Goal: Task Accomplishment & Management: Manage account settings

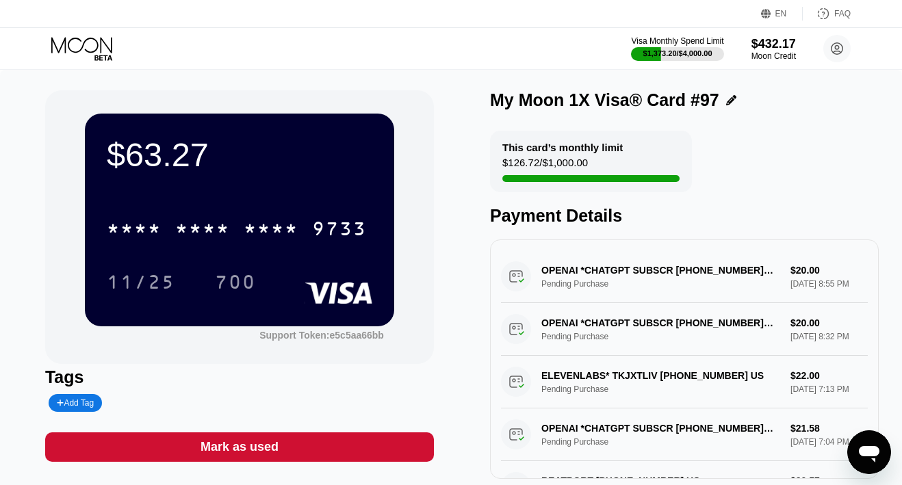
click at [84, 54] on icon at bounding box center [83, 49] width 64 height 24
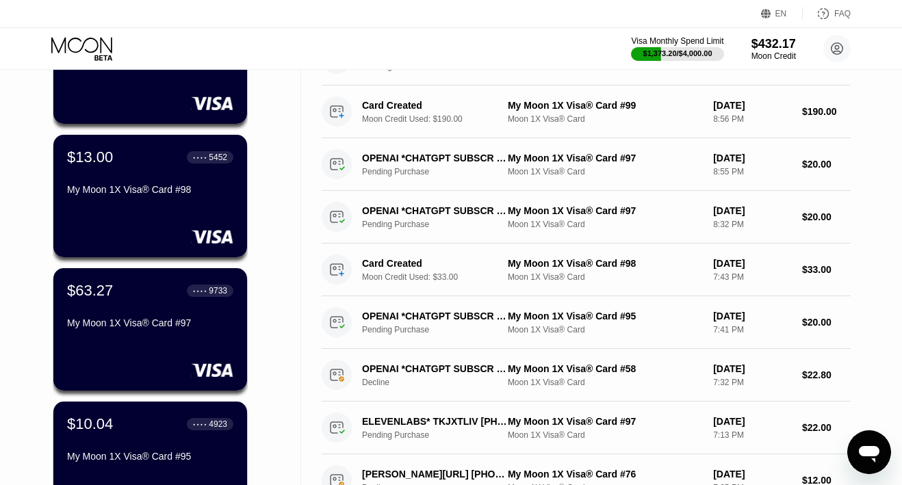
scroll to position [168, 0]
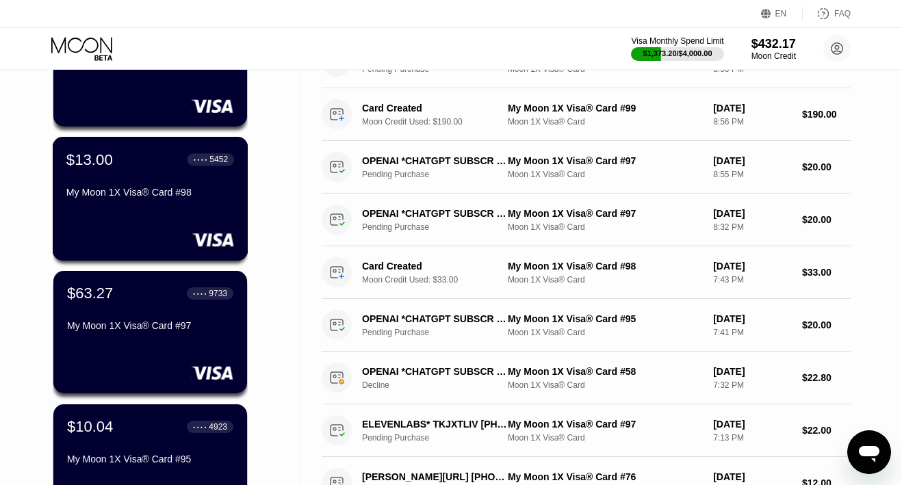
click at [142, 222] on div "$13.00 ● ● ● ● 5452 My Moon 1X Visa® Card #98" at bounding box center [151, 199] width 196 height 124
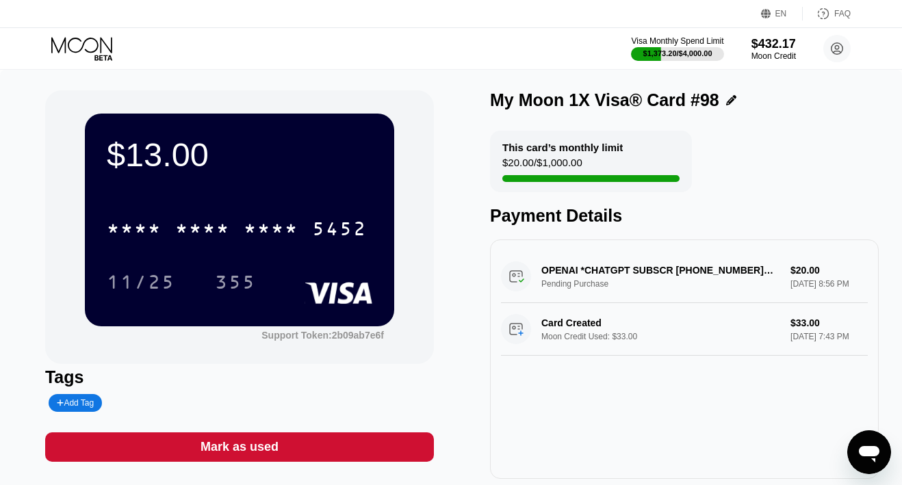
click at [77, 48] on icon at bounding box center [83, 49] width 64 height 24
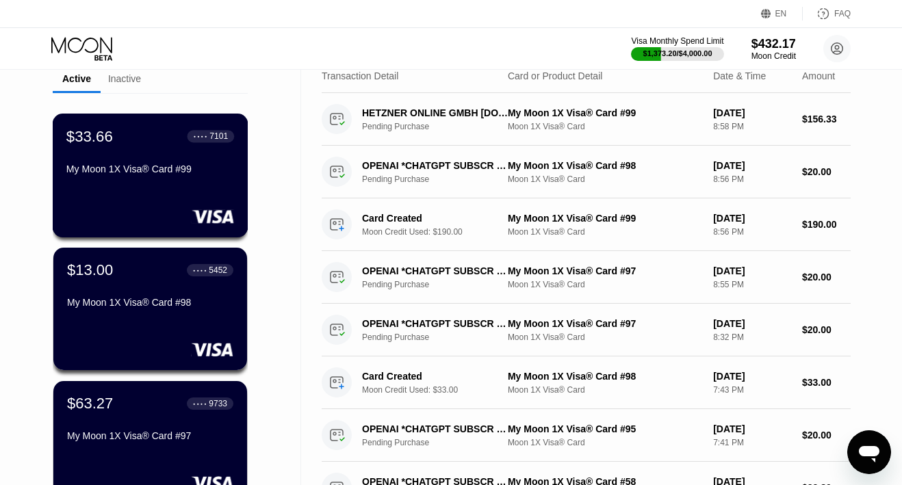
scroll to position [53, 0]
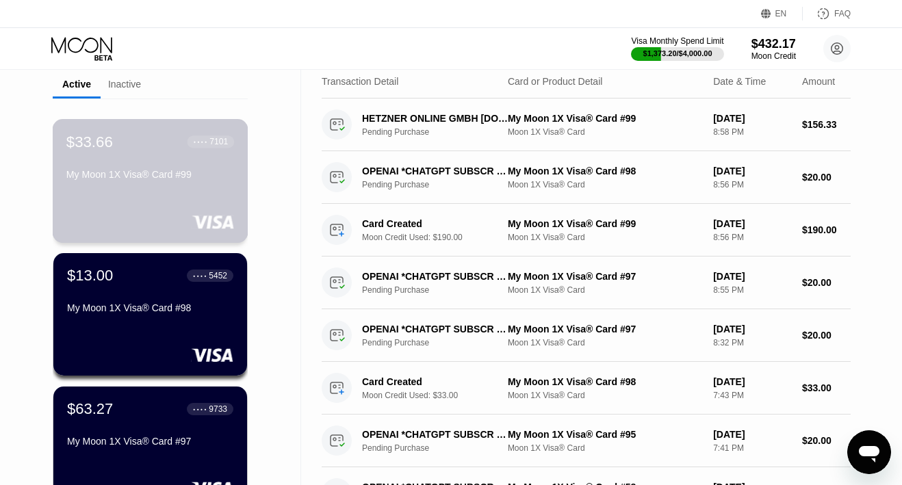
click at [99, 184] on div "My Moon 1X Visa® Card #99" at bounding box center [150, 177] width 168 height 16
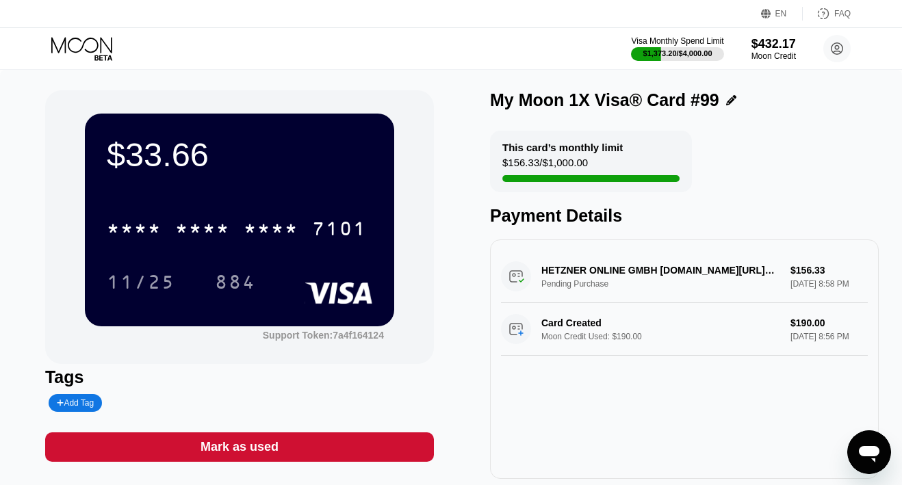
click at [62, 35] on div "Visa Monthly Spend Limit $1,373.20 / $4,000.00 $432.17 Moon Credit [EMAIL_ADDRE…" at bounding box center [451, 48] width 902 height 41
click at [64, 42] on icon at bounding box center [83, 49] width 64 height 24
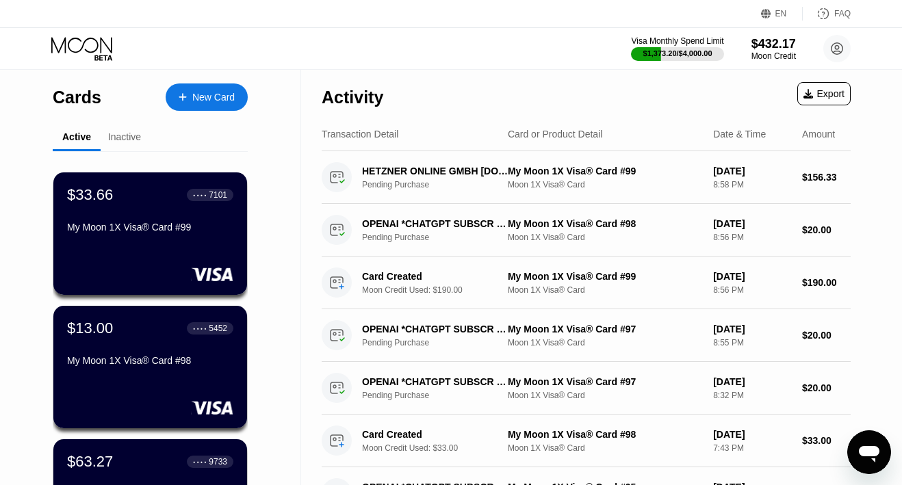
click at [130, 134] on div "Inactive" at bounding box center [124, 136] width 33 height 11
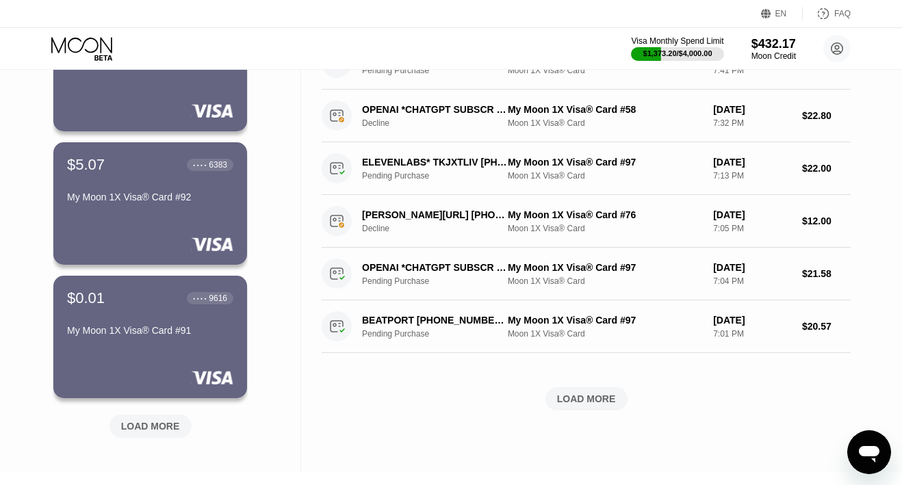
scroll to position [441, 0]
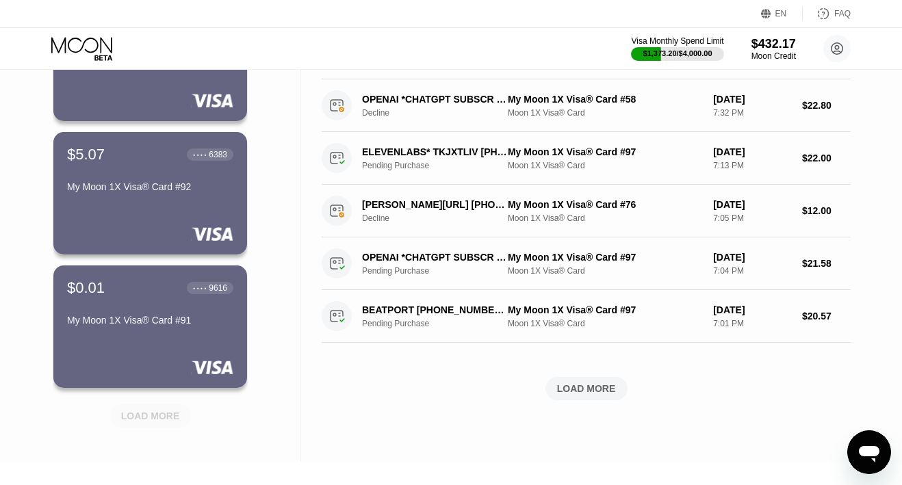
click at [149, 415] on div "LOAD MORE" at bounding box center [150, 416] width 59 height 12
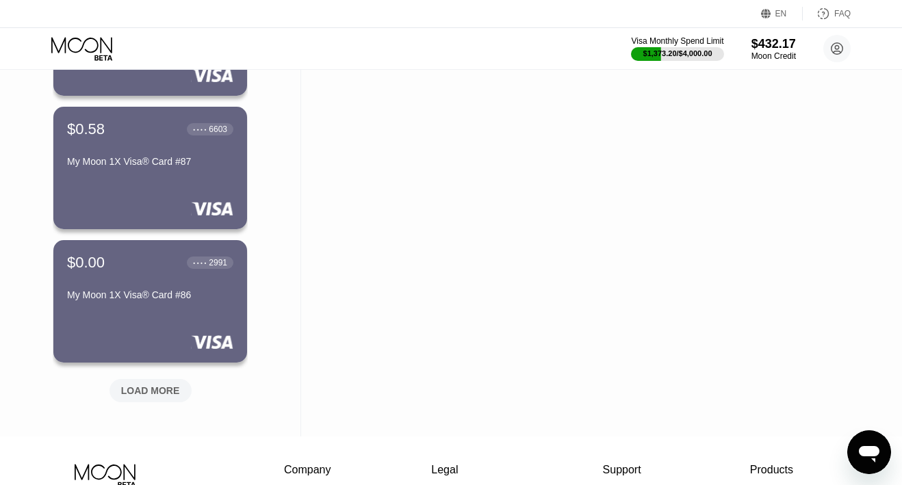
scroll to position [1169, 0]
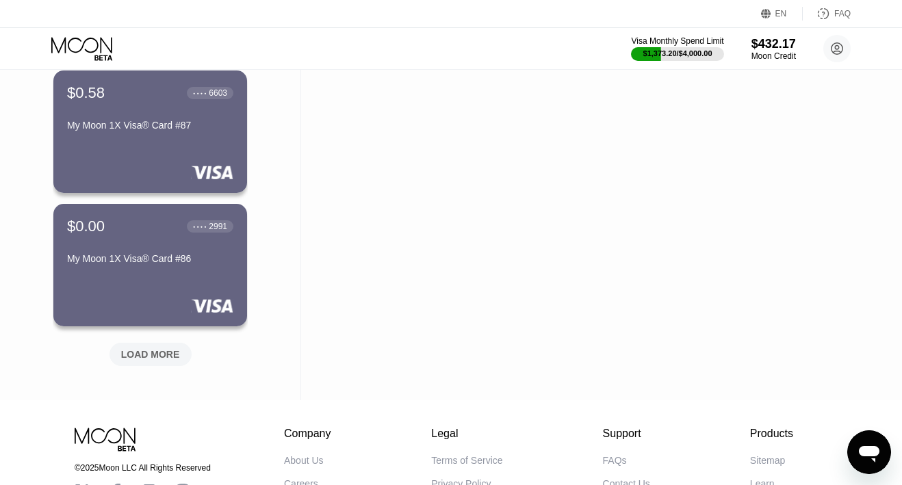
click at [156, 353] on div "LOAD MORE" at bounding box center [150, 354] width 59 height 12
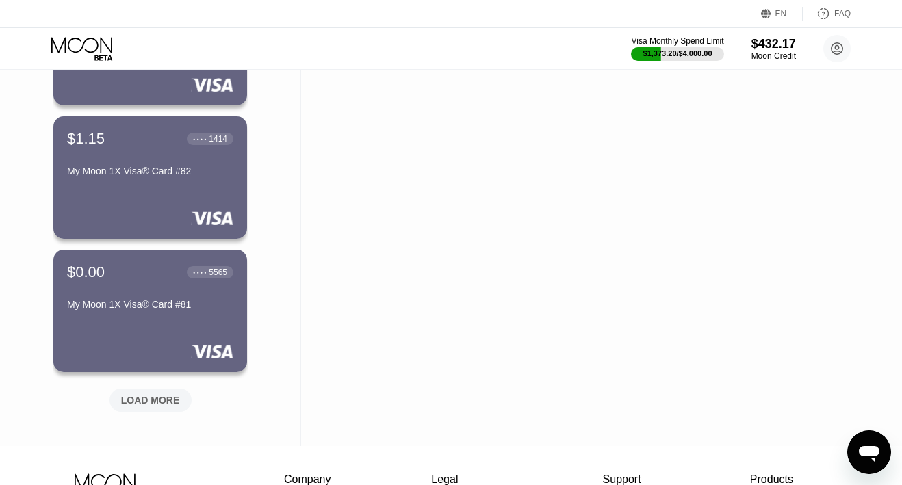
scroll to position [1796, 0]
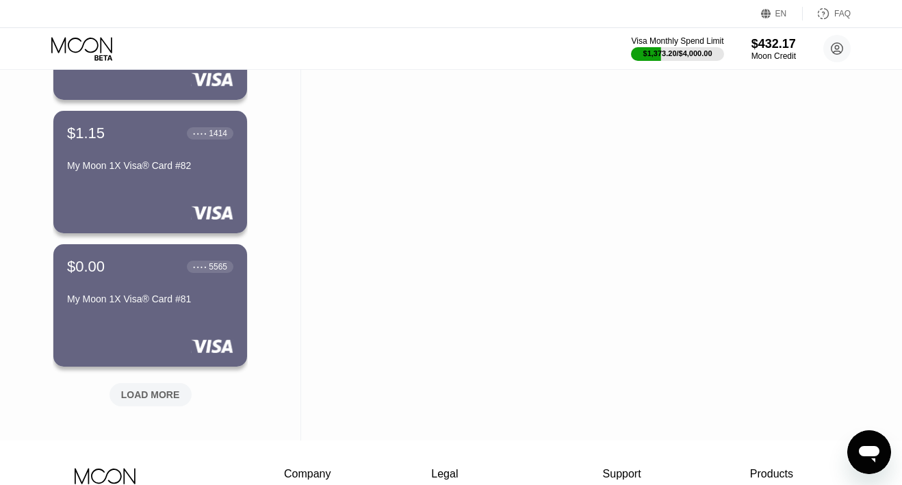
click at [151, 391] on div "LOAD MORE" at bounding box center [150, 395] width 59 height 12
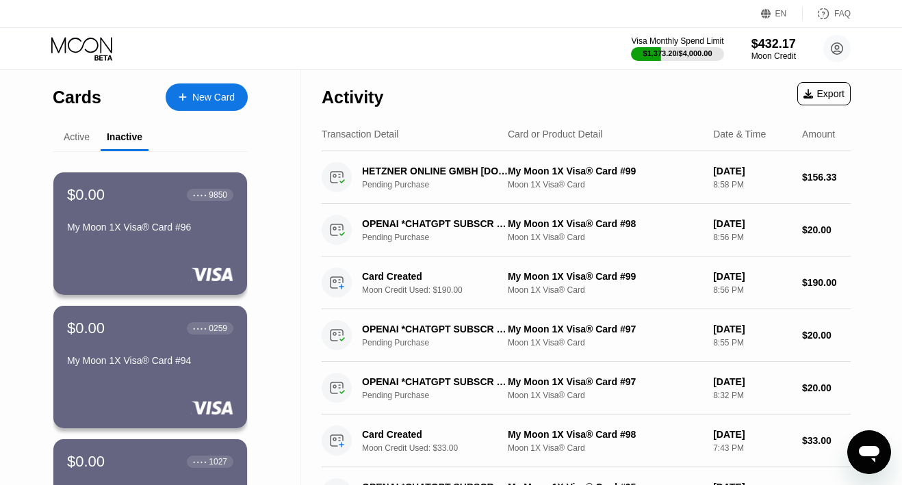
scroll to position [0, 0]
click at [72, 49] on icon at bounding box center [83, 49] width 64 height 24
